Goal: Transaction & Acquisition: Purchase product/service

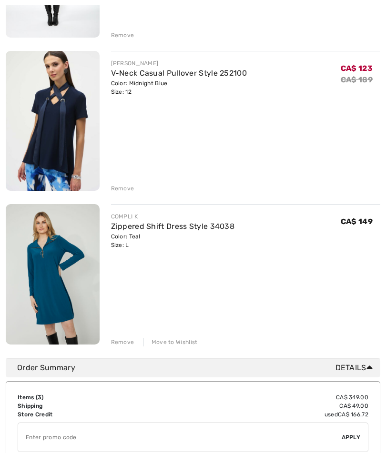
scroll to position [284, 0]
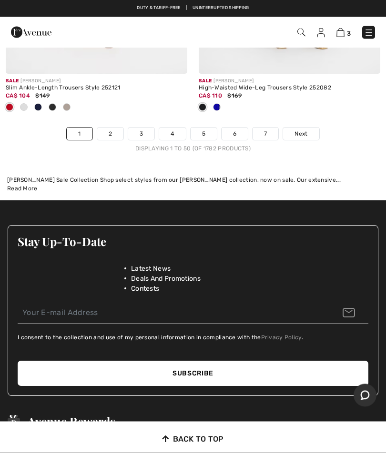
scroll to position [8183, 0]
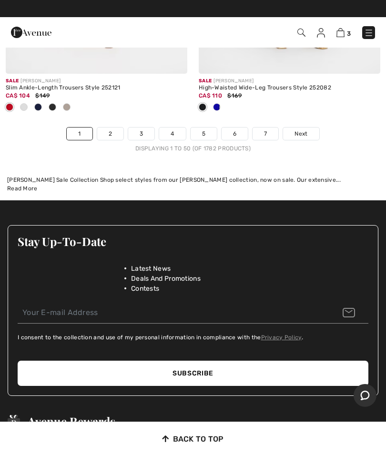
click at [264, 128] on link "7" at bounding box center [265, 134] width 26 height 12
click at [265, 128] on link "7" at bounding box center [265, 134] width 26 height 12
click at [262, 128] on link "7" at bounding box center [265, 134] width 26 height 12
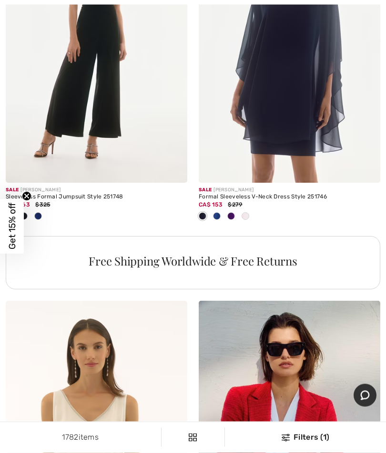
scroll to position [1824, 0]
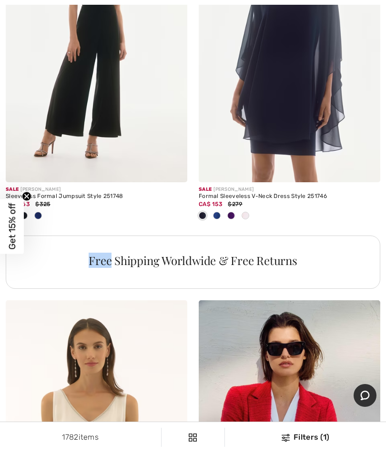
click at [337, 268] on div "Free Shipping Worldwide & Free Returns" at bounding box center [193, 263] width 374 height 54
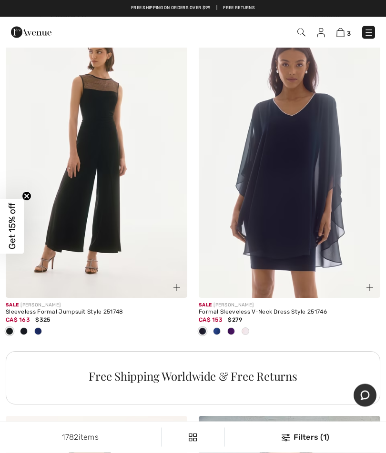
scroll to position [1708, 0]
click at [105, 197] on img at bounding box center [96, 162] width 181 height 272
click at [99, 142] on img at bounding box center [96, 162] width 181 height 272
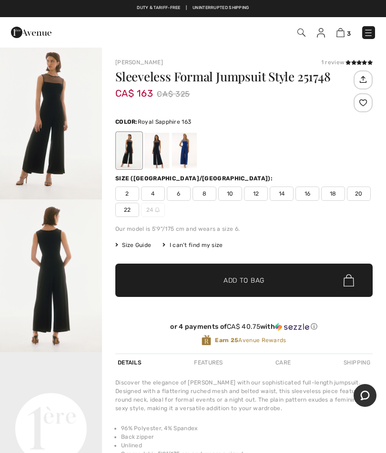
click at [187, 155] on div at bounding box center [184, 151] width 25 height 36
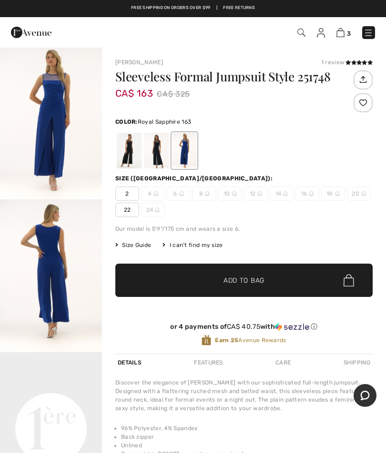
click at [161, 157] on div at bounding box center [156, 151] width 25 height 36
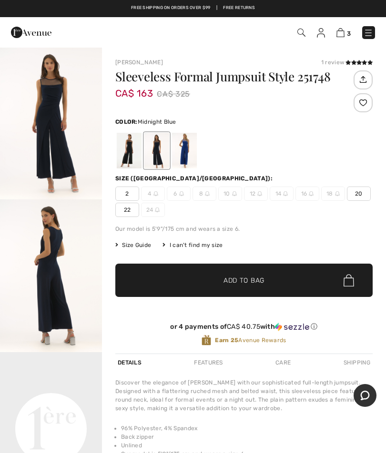
click at [135, 150] on div at bounding box center [129, 151] width 25 height 36
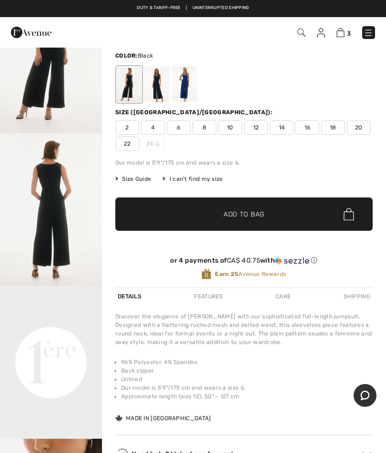
scroll to position [62, 0]
